Goal: Find specific page/section: Find specific page/section

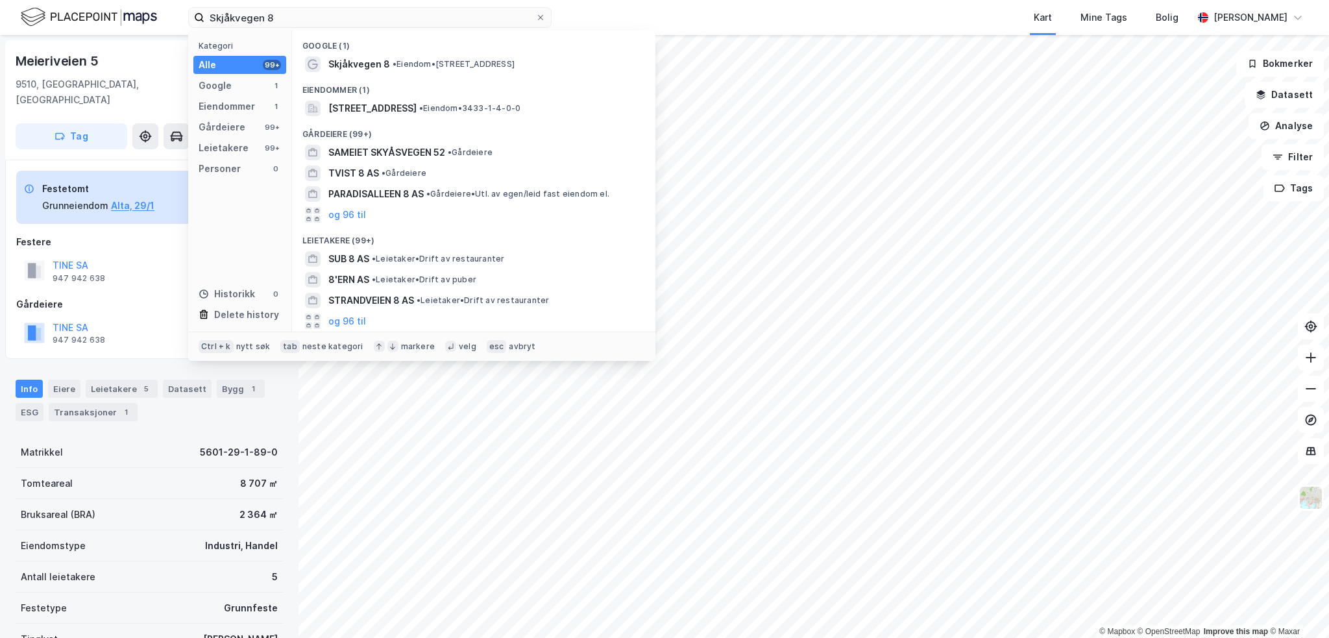
drag, startPoint x: 306, startPoint y: 23, endPoint x: 179, endPoint y: 18, distance: 126.7
click at [179, 18] on div "Skjåkvegen 8 Kategori Alle 99+ Google 1 Eiendommer 1 Gårdeiere 99+ Leietakere 9…" at bounding box center [664, 17] width 1329 height 35
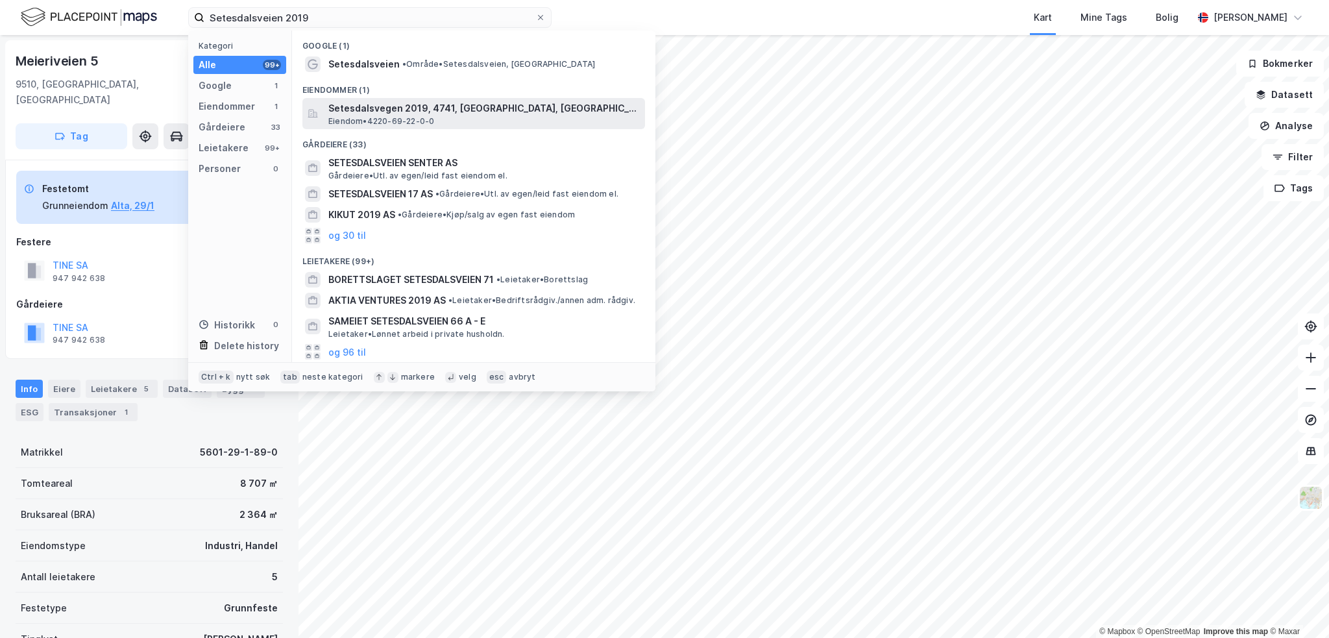
type input "Setesdalsveien 2019"
click at [407, 111] on span "Setesdalsvegen 2019, 4741, [GEOGRAPHIC_DATA], [GEOGRAPHIC_DATA]" at bounding box center [484, 109] width 312 height 16
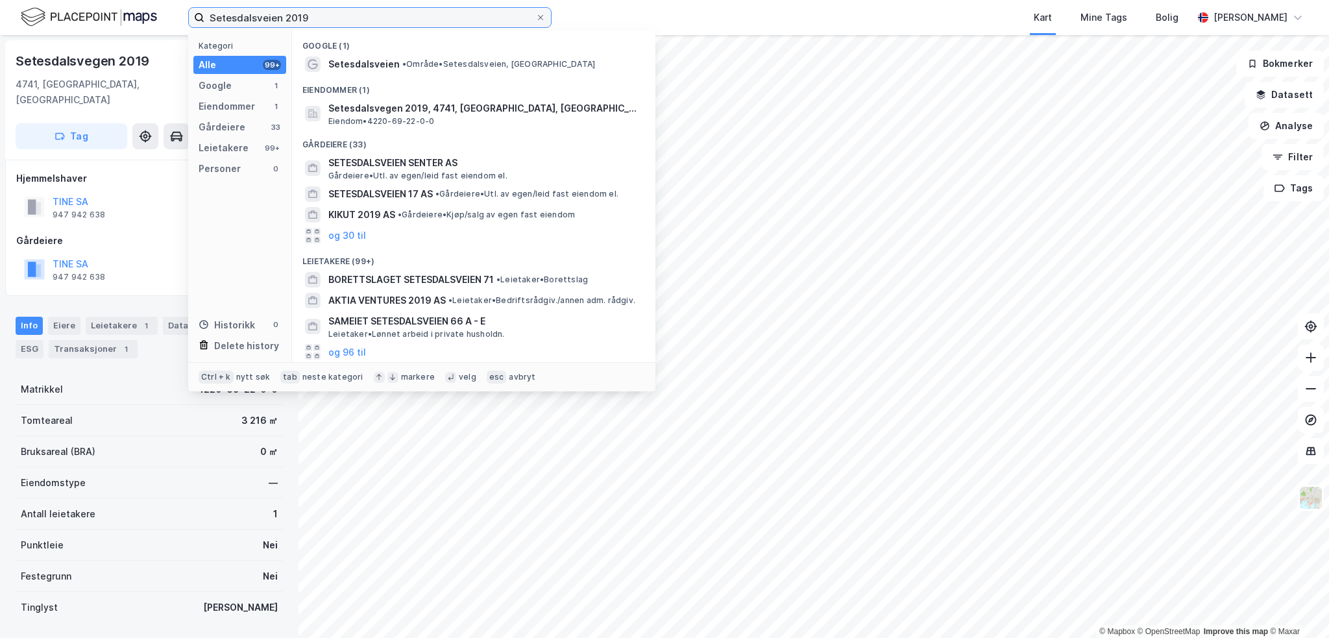
drag, startPoint x: 330, startPoint y: 20, endPoint x: 123, endPoint y: 13, distance: 207.2
click at [123, 13] on div "Setesdalsveien 2019 Kategori Alle 99+ Google 1 Eiendommer 1 Gårdeiere 33 Leieta…" at bounding box center [664, 17] width 1329 height 35
